Goal: Transaction & Acquisition: Purchase product/service

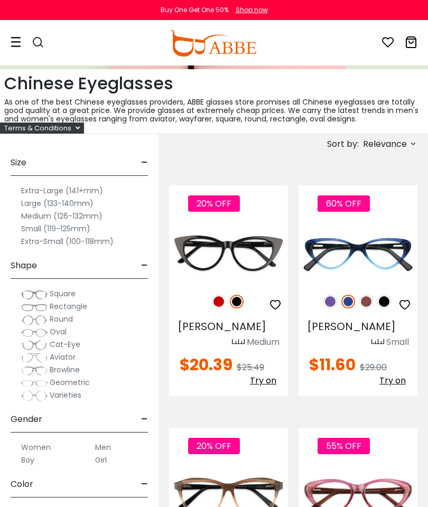
scroll to position [208, 0]
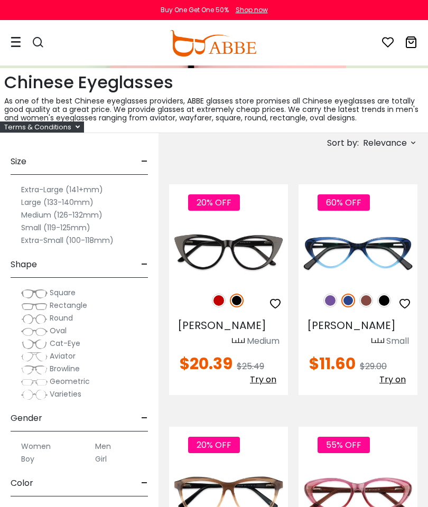
click at [27, 202] on label "Large (133-140mm)" at bounding box center [57, 202] width 72 height 13
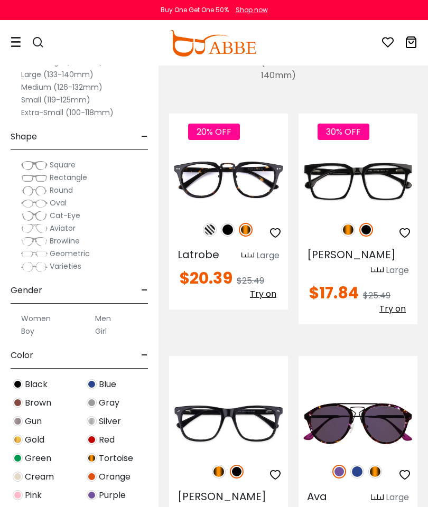
scroll to position [299, 0]
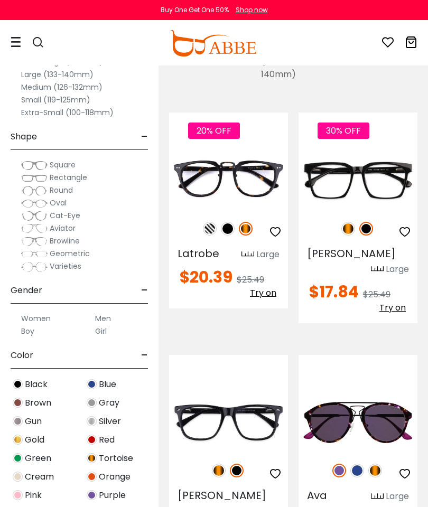
click at [45, 179] on img at bounding box center [34, 178] width 26 height 11
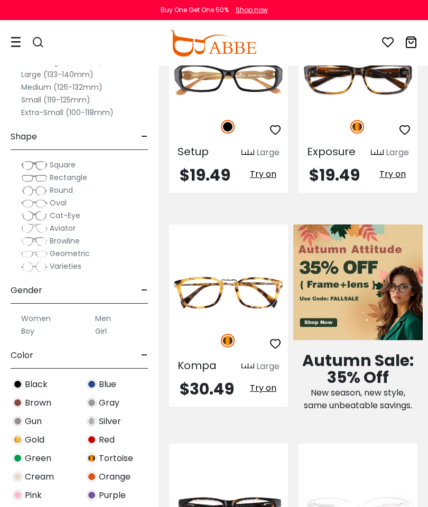
scroll to position [669, 0]
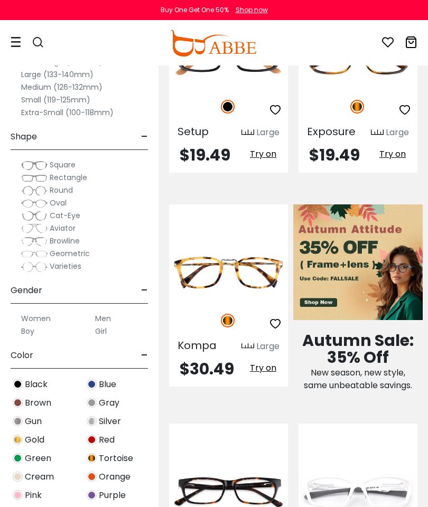
click at [100, 321] on label "Men" at bounding box center [103, 318] width 16 height 13
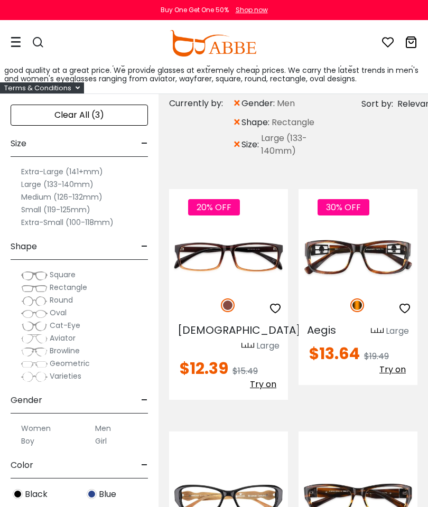
scroll to position [255, 0]
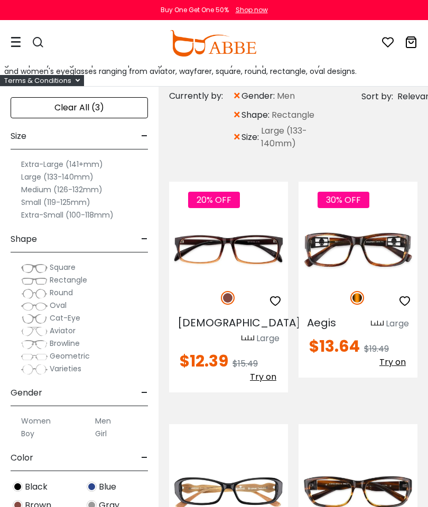
click at [34, 292] on img at bounding box center [34, 293] width 26 height 11
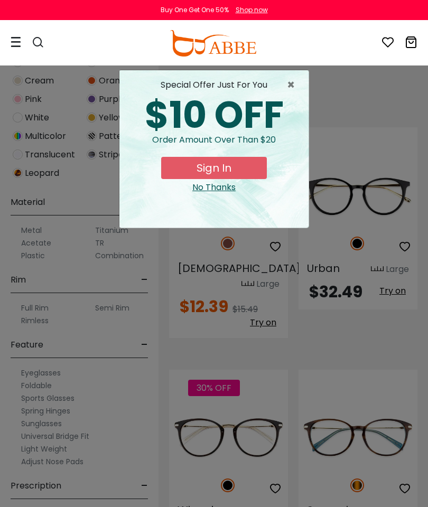
scroll to position [396, 0]
click at [290, 86] on span "×" at bounding box center [293, 85] width 13 height 13
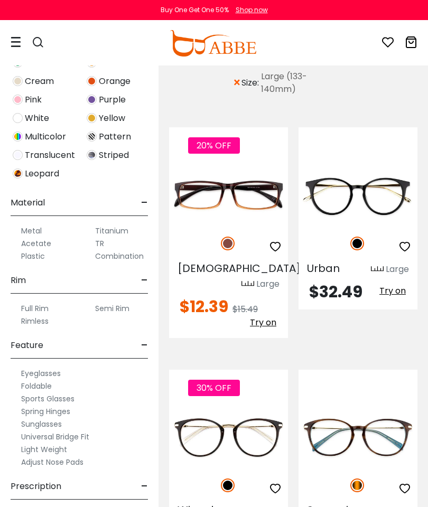
click at [31, 308] on label "Full Rim" at bounding box center [34, 308] width 27 height 13
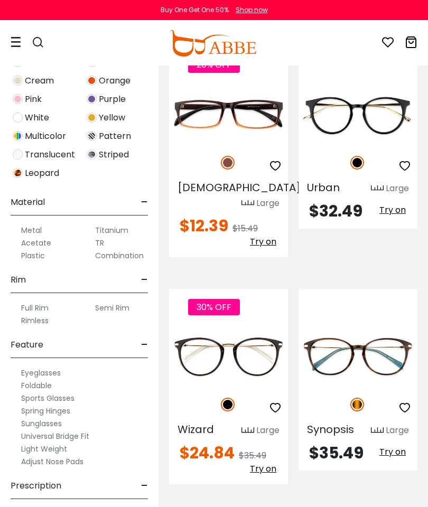
scroll to position [396, 0]
click at [142, 494] on span "-" at bounding box center [144, 486] width 7 height 25
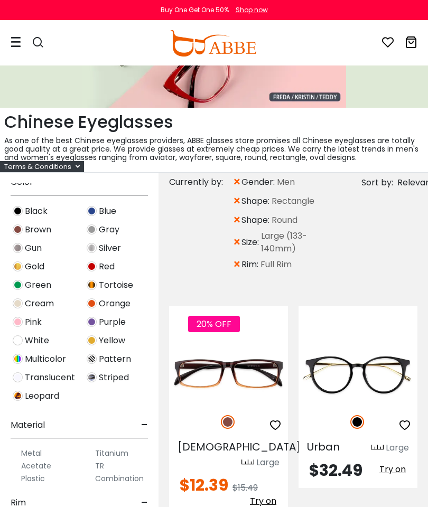
scroll to position [170, 0]
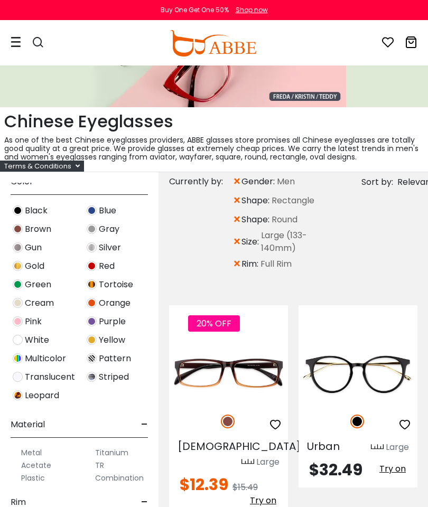
click at [107, 208] on span "Blue" at bounding box center [107, 210] width 17 height 13
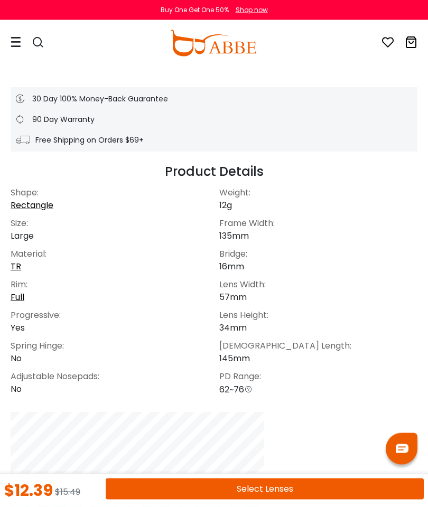
scroll to position [562, 0]
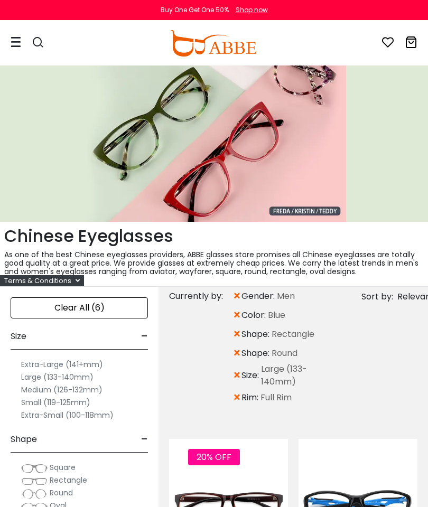
scroll to position [33, 0]
